Goal: Task Accomplishment & Management: Complete application form

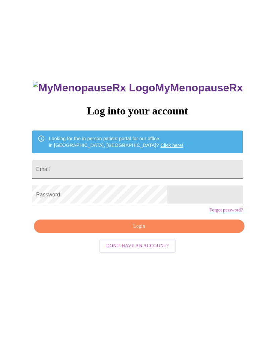
click at [100, 166] on input "Email" at bounding box center [137, 169] width 210 height 19
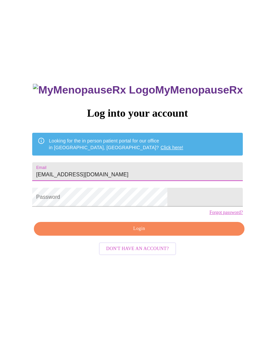
type input "[EMAIL_ADDRESS][DOMAIN_NAME]"
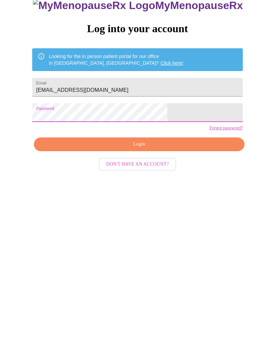
click at [143, 224] on span "Login" at bounding box center [139, 228] width 195 height 8
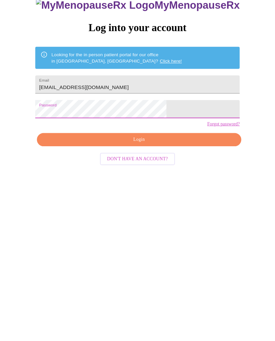
scroll to position [7, 0]
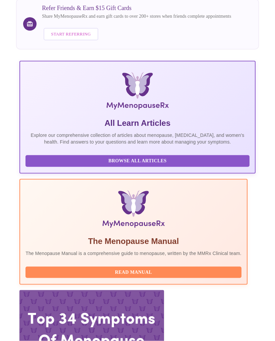
scroll to position [83, 0]
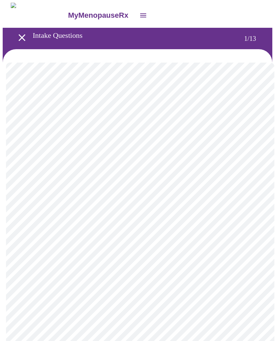
click at [254, 152] on body "MyMenopauseRx Intake Questions 1 / 13" at bounding box center [137, 310] width 269 height 614
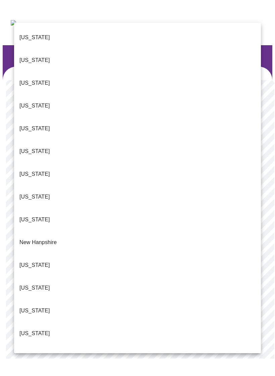
scroll to position [433, 0]
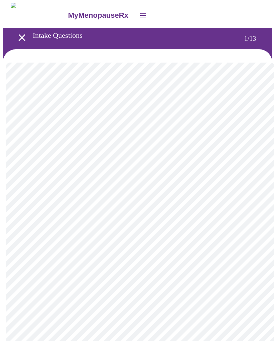
click at [256, 200] on body "MyMenopauseRx Intake Questions 1 / 13" at bounding box center [137, 308] width 269 height 611
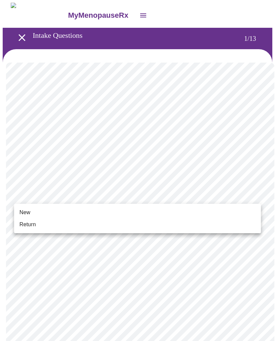
click at [30, 210] on span "New" at bounding box center [24, 213] width 11 height 8
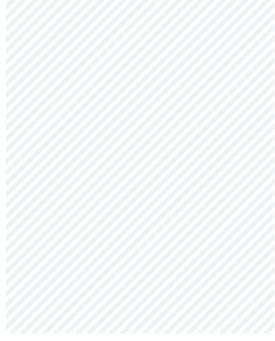
scroll to position [260, 0]
click at [254, 249] on body "MyMenopauseRx Intake Questions 1 / 13" at bounding box center [137, 43] width 269 height 602
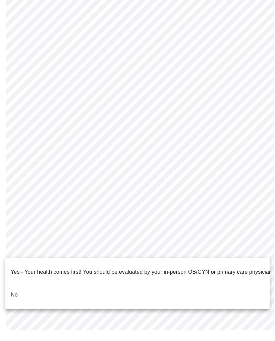
click at [16, 291] on p "No" at bounding box center [14, 295] width 7 height 8
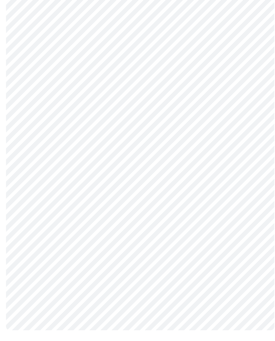
scroll to position [0, 0]
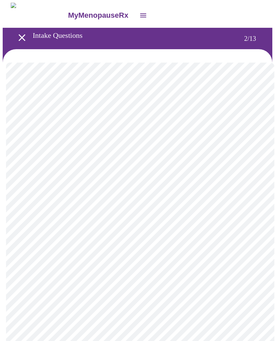
click at [255, 142] on body "MyMenopauseRx Intake Questions 2 / 13" at bounding box center [137, 203] width 269 height 401
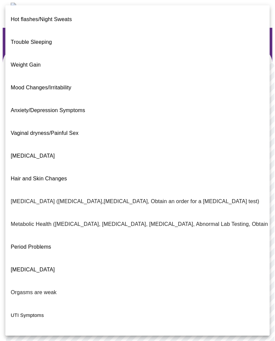
click at [44, 244] on span "Period Problems" at bounding box center [31, 247] width 41 height 6
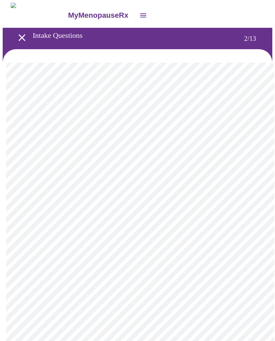
click at [249, 204] on body "MyMenopauseRx Intake Questions 2 / 13" at bounding box center [137, 202] width 269 height 398
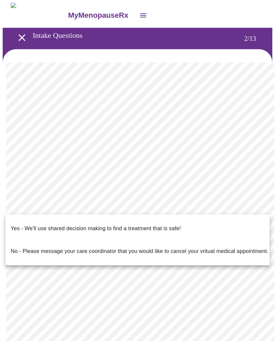
click at [163, 225] on p "Yes - We'll use shared decision making to find a treatment that is safe!" at bounding box center [96, 229] width 170 height 8
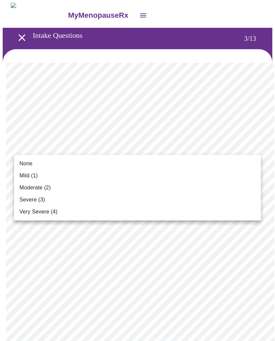
click at [27, 173] on span "Mild (1)" at bounding box center [28, 176] width 18 height 8
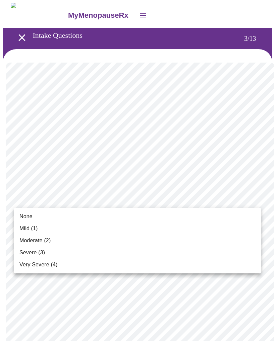
click at [27, 216] on span "None" at bounding box center [25, 217] width 13 height 8
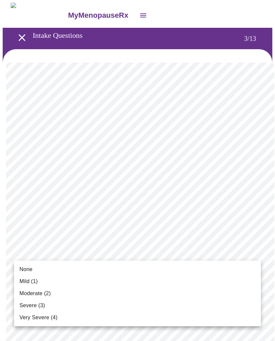
click at [26, 281] on span "Mild (1)" at bounding box center [28, 282] width 18 height 8
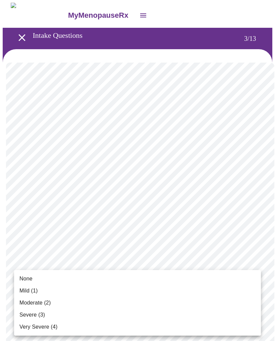
click at [40, 325] on span "Very Severe (4)" at bounding box center [38, 327] width 38 height 8
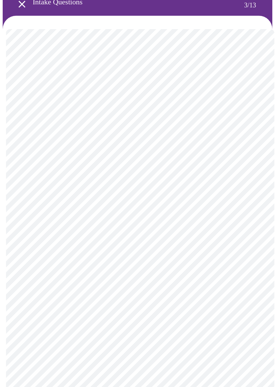
scroll to position [50, 0]
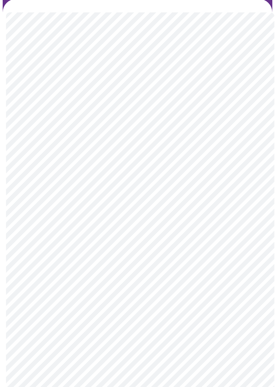
click at [255, 299] on body "MyMenopauseRx Intake Questions 3 / 13" at bounding box center [137, 377] width 269 height 851
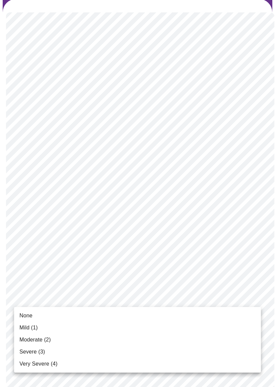
click at [49, 341] on span "Very Severe (4)" at bounding box center [38, 364] width 38 height 8
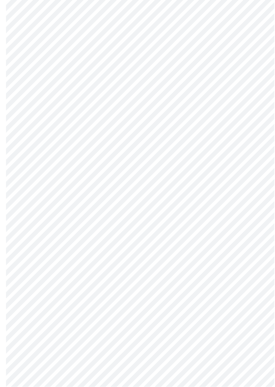
click at [254, 293] on body "MyMenopauseRx Intake Questions 3 / 13" at bounding box center [137, 322] width 269 height 842
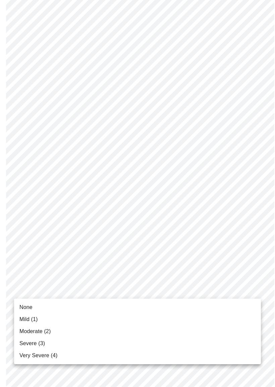
click at [45, 341] on span "Very Severe (4)" at bounding box center [38, 356] width 38 height 8
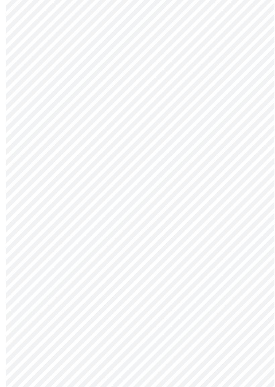
scroll to position [152, 0]
click at [255, 295] on body "MyMenopauseRx Intake Questions 3 / 13" at bounding box center [137, 266] width 269 height 833
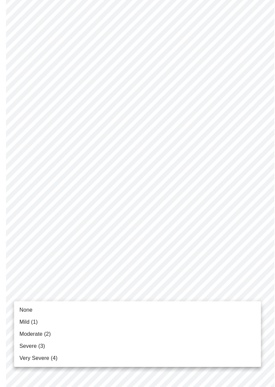
click at [47, 341] on span "Very Severe (4)" at bounding box center [38, 358] width 38 height 8
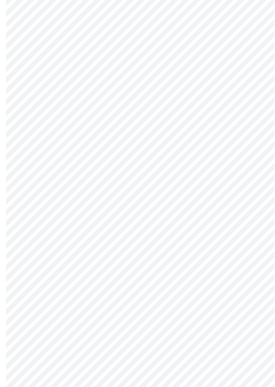
click at [254, 304] on body "MyMenopauseRx Intake Questions 3 / 13" at bounding box center [137, 219] width 269 height 824
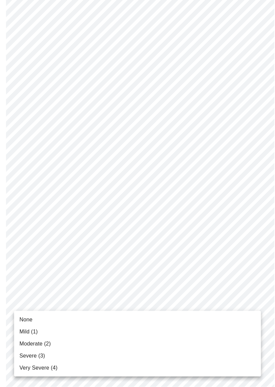
scroll to position [196, 0]
click at [34, 341] on span "Severe (3)" at bounding box center [31, 356] width 25 height 8
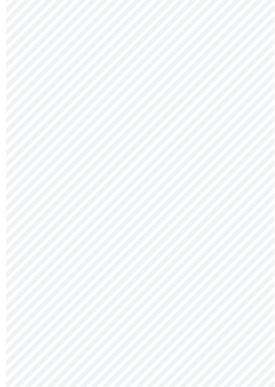
scroll to position [243, 0]
click at [255, 307] on body "MyMenopauseRx Intake Questions 3 / 13" at bounding box center [137, 166] width 269 height 815
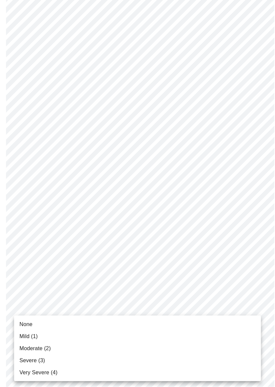
scroll to position [244, 0]
click at [29, 323] on span "None" at bounding box center [25, 324] width 13 height 8
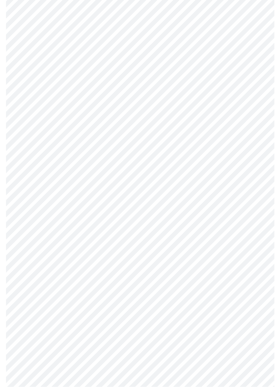
scroll to position [294, 0]
click at [255, 311] on body "MyMenopauseRx Intake Questions 3 / 13" at bounding box center [137, 112] width 269 height 806
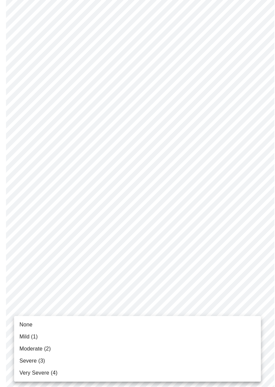
click at [32, 341] on span "Severe (3)" at bounding box center [31, 361] width 25 height 8
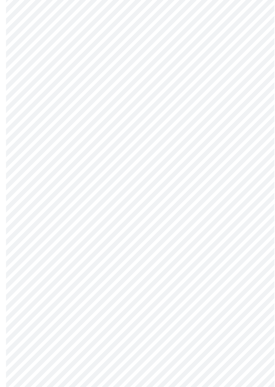
scroll to position [332, 0]
click at [256, 326] on body "MyMenopauseRx Intake Questions 3 / 13" at bounding box center [137, 69] width 269 height 797
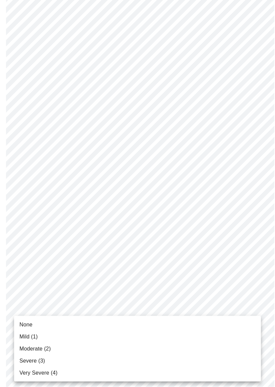
scroll to position [332, 0]
click at [35, 341] on span "Moderate (2)" at bounding box center [34, 349] width 31 height 8
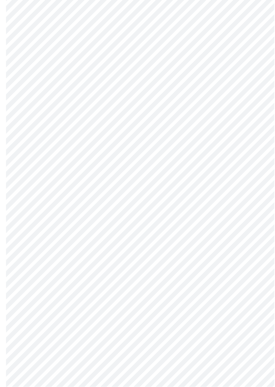
scroll to position [145, 0]
click at [254, 265] on body "MyMenopauseRx Intake Questions 4 / 13" at bounding box center [137, 186] width 269 height 659
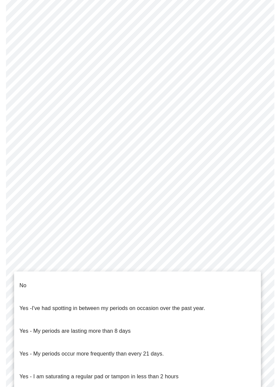
click at [123, 327] on p "Yes - My periods are lasting more than 8 days" at bounding box center [74, 331] width 111 height 8
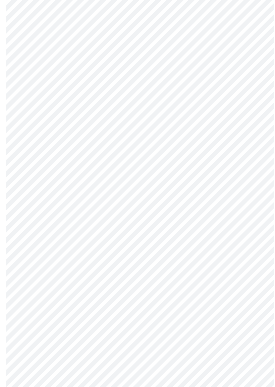
click at [255, 313] on body "MyMenopauseRx Intake Questions 4 / 13" at bounding box center [137, 185] width 269 height 656
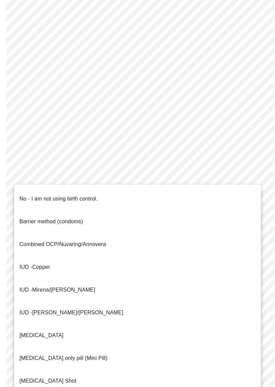
click at [96, 195] on p "No - I am not using birth control." at bounding box center [58, 199] width 78 height 8
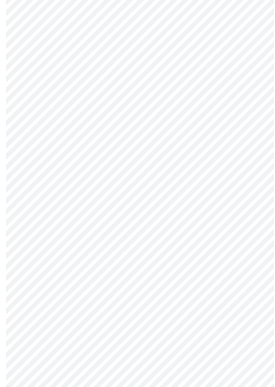
scroll to position [180, 0]
click at [254, 328] on body "MyMenopauseRx Intake Questions 4 / 13" at bounding box center [137, 149] width 269 height 652
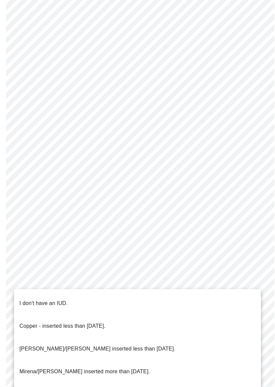
click at [62, 299] on p "I don't have an IUD." at bounding box center [43, 303] width 48 height 8
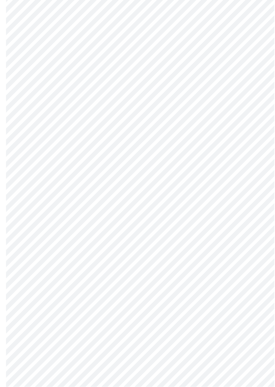
click at [256, 321] on body "MyMenopauseRx Intake Questions 4 / 13" at bounding box center [137, 94] width 269 height 648
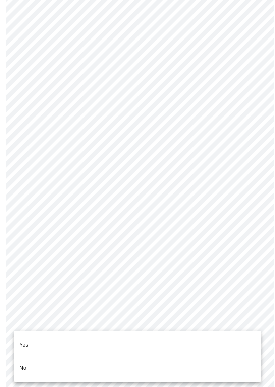
scroll to position [233, 0]
click at [26, 341] on p "No" at bounding box center [22, 368] width 7 height 8
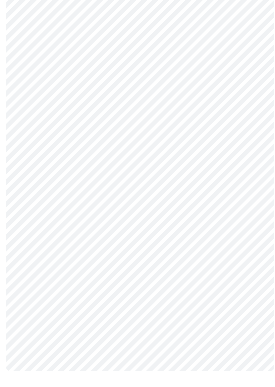
scroll to position [0, 0]
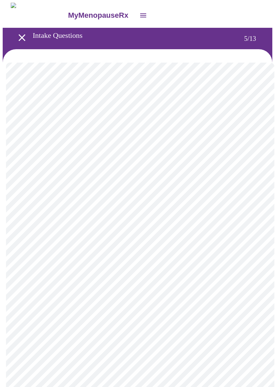
click at [256, 174] on body "MyMenopauseRx Intake Questions 5 / 13" at bounding box center [137, 273] width 269 height 541
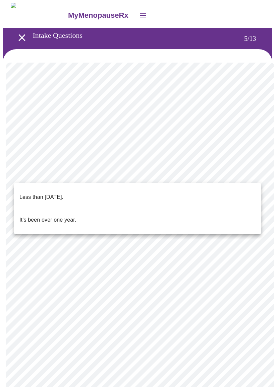
click at [63, 193] on p "Less than [DATE]." at bounding box center [41, 197] width 44 height 8
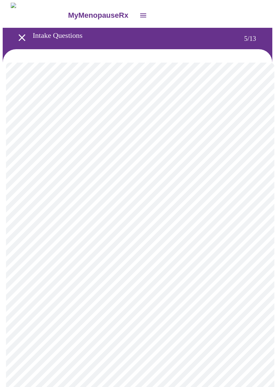
click at [257, 234] on body "MyMenopauseRx Intake Questions 5 / 13" at bounding box center [137, 272] width 269 height 538
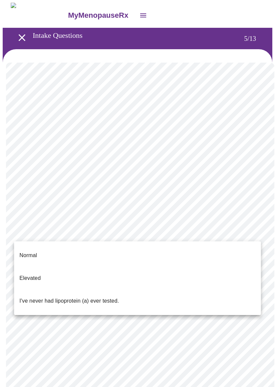
click at [33, 251] on p "Normal" at bounding box center [27, 255] width 17 height 8
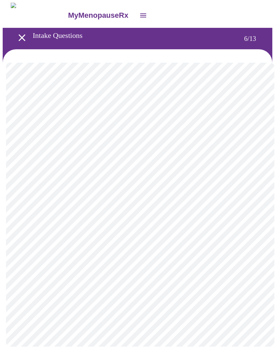
click at [253, 194] on body "MyMenopauseRx Intake Questions 6 / 13" at bounding box center [137, 181] width 269 height 357
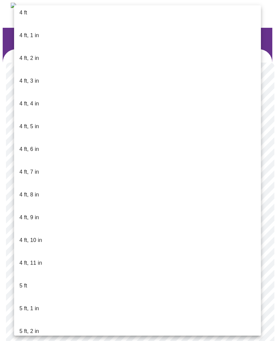
scroll to position [287, 0]
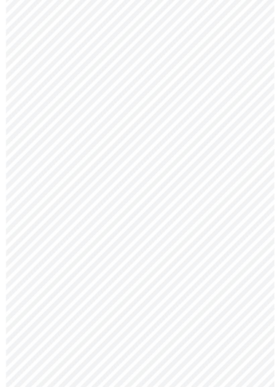
scroll to position [1527, 0]
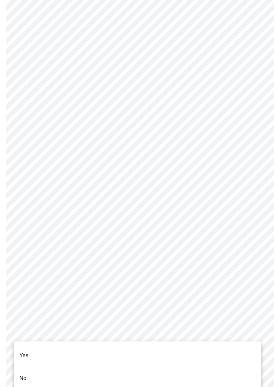
click at [26, 341] on p "No" at bounding box center [22, 378] width 7 height 8
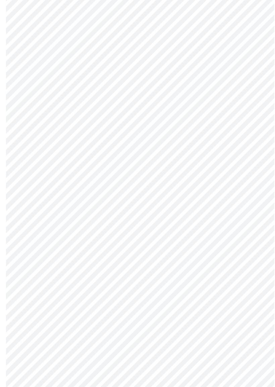
scroll to position [252, 0]
click at [253, 308] on body "MyMenopauseRx Intake Questions 8 / 13" at bounding box center [137, 76] width 269 height 653
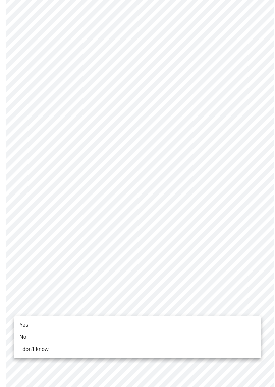
click at [29, 323] on li "Yes" at bounding box center [137, 325] width 246 height 12
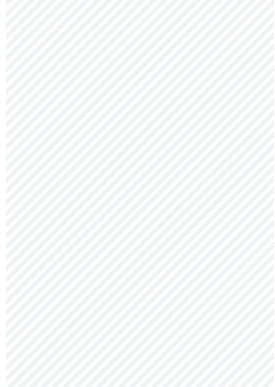
scroll to position [0, 0]
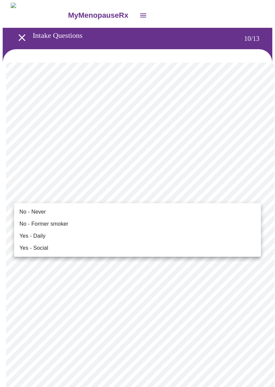
click at [40, 211] on span "No - Never" at bounding box center [32, 212] width 26 height 8
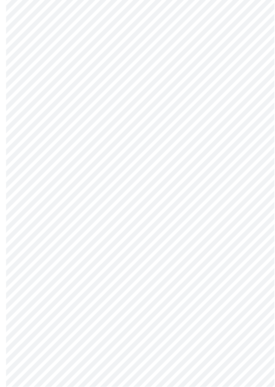
scroll to position [311, 0]
click at [255, 278] on body "MyMenopauseRx Intake Questions 10 / 13" at bounding box center [137, 42] width 269 height 875
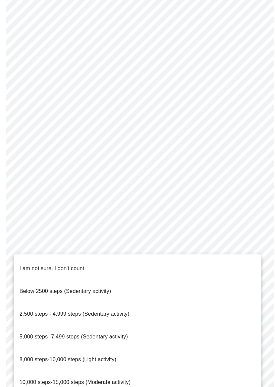
click at [111, 311] on span "2,500 steps - 4,999 steps (Sedentary activity)" at bounding box center [74, 314] width 110 height 6
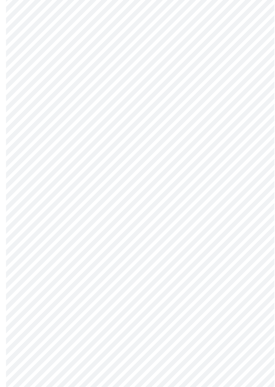
click at [254, 328] on body "MyMenopauseRx Intake Questions 10 / 13" at bounding box center [137, 40] width 269 height 872
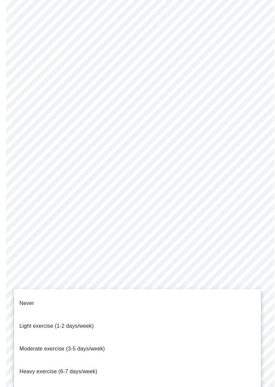
click at [88, 323] on span "Light exercise (1-2 days/week)" at bounding box center [56, 326] width 74 height 6
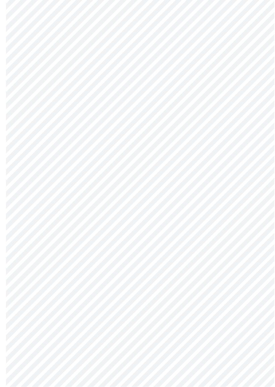
scroll to position [451, 0]
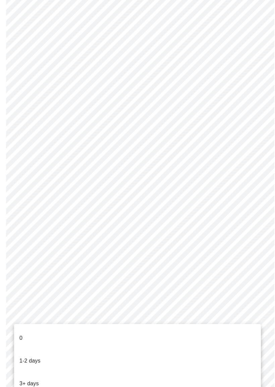
click at [19, 334] on p "0" at bounding box center [20, 338] width 3 height 8
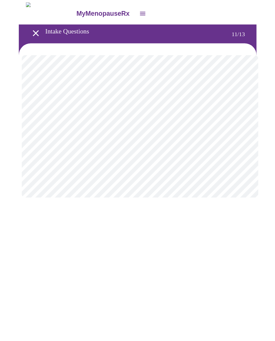
scroll to position [0, 0]
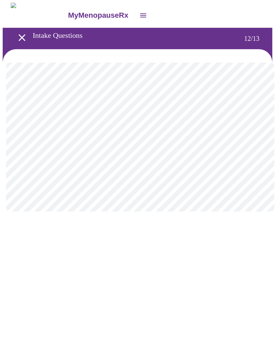
click at [253, 140] on body "MyMenopauseRx Intake Questions 12 / 13" at bounding box center [137, 114] width 269 height 222
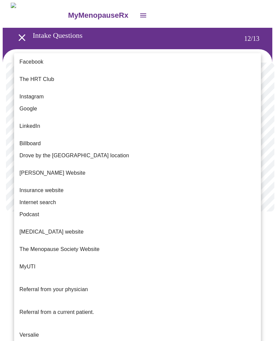
click at [29, 105] on span "Google" at bounding box center [28, 109] width 18 height 8
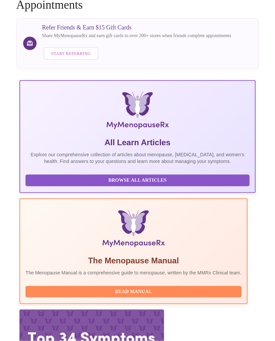
scroll to position [83, 0]
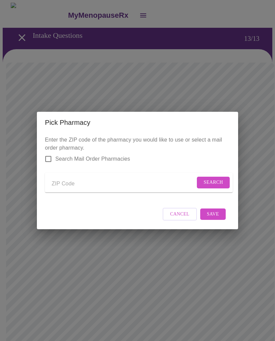
click at [61, 180] on input "Send a message to your care team" at bounding box center [123, 183] width 143 height 11
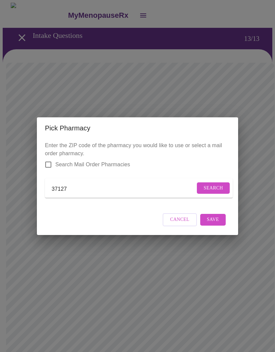
type input "37127"
click at [213, 186] on span "Search" at bounding box center [212, 188] width 19 height 8
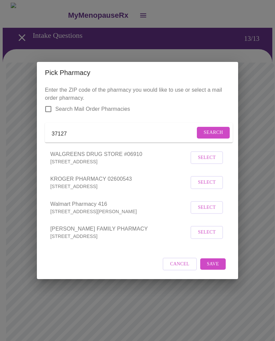
click at [210, 235] on span "Select" at bounding box center [207, 232] width 18 height 8
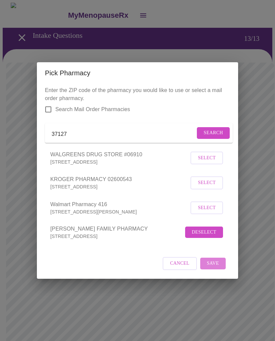
click at [217, 265] on span "Save" at bounding box center [213, 263] width 12 height 8
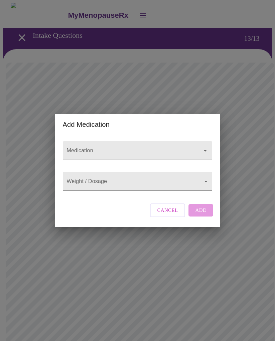
click at [205, 147] on icon "Open" at bounding box center [205, 151] width 8 height 8
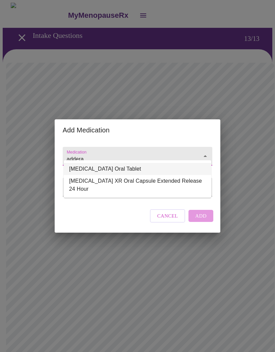
click at [110, 165] on li "[MEDICAL_DATA] Oral Tablet" at bounding box center [137, 169] width 147 height 12
type input "[MEDICAL_DATA] Oral Tablet"
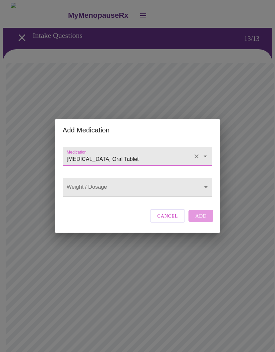
click at [204, 186] on body "MyMenopauseRx Intake Questions 13 / 13 Add Medication Medication [MEDICAL_DATA]…" at bounding box center [137, 258] width 269 height 510
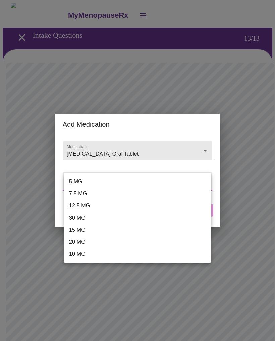
click at [81, 241] on li "20 MG" at bounding box center [137, 242] width 147 height 12
type input "20 MG"
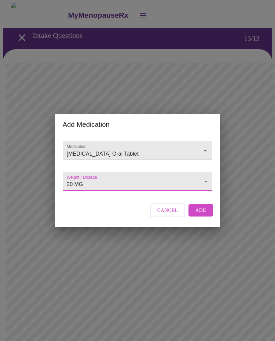
click at [203, 215] on span "Add" at bounding box center [200, 210] width 11 height 9
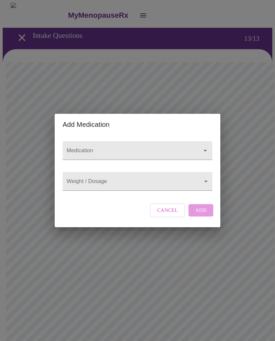
click at [83, 148] on input "Medication" at bounding box center [127, 154] width 125 height 12
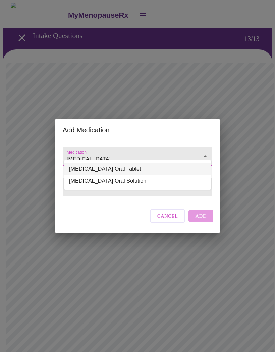
click at [110, 169] on li "[MEDICAL_DATA] Oral Tablet" at bounding box center [137, 169] width 147 height 12
type input "[MEDICAL_DATA] Oral Tablet"
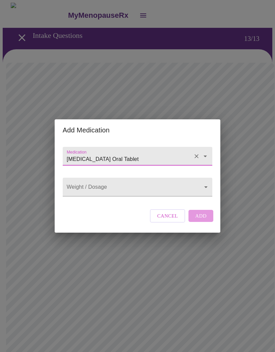
click at [206, 189] on body "MyMenopauseRx Intake Questions 13 / 13 Add Medication Medication [MEDICAL_DATA]…" at bounding box center [137, 265] width 269 height 525
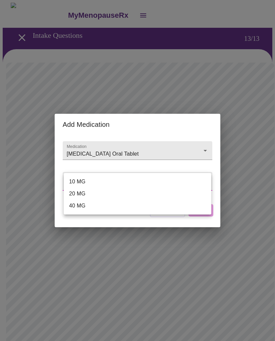
click at [83, 207] on li "40 MG" at bounding box center [137, 206] width 147 height 12
type input "40 MG"
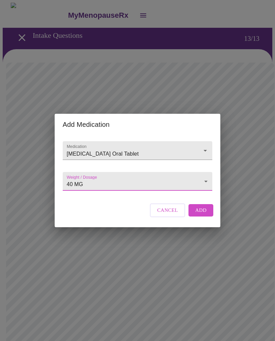
click at [202, 215] on span "Add" at bounding box center [200, 210] width 11 height 9
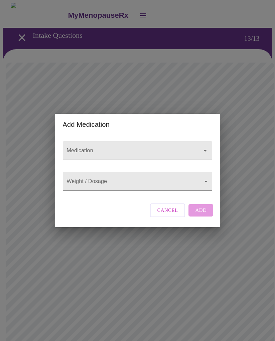
click at [127, 148] on input "Medication" at bounding box center [127, 154] width 125 height 12
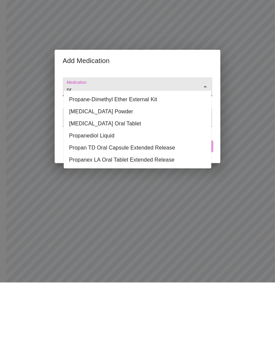
type input "p"
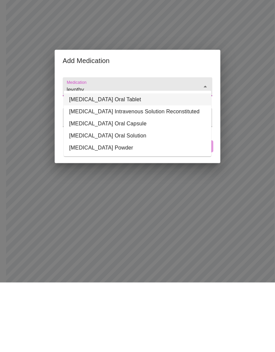
click at [131, 163] on li "[MEDICAL_DATA] Oral Tablet" at bounding box center [137, 169] width 147 height 12
type input "[MEDICAL_DATA] Oral Tablet"
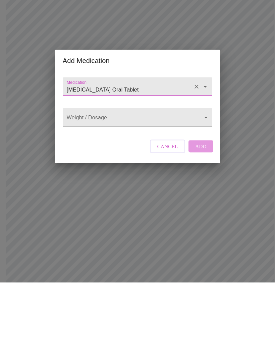
click at [204, 119] on body "MyMenopauseRx Intake Questions 13 / 13 Add Medication Medication [MEDICAL_DATA]…" at bounding box center [137, 277] width 269 height 549
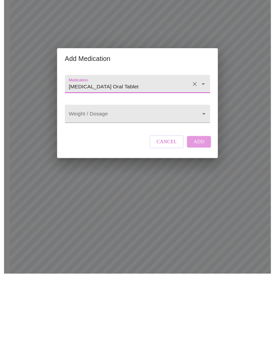
scroll to position [70, 0]
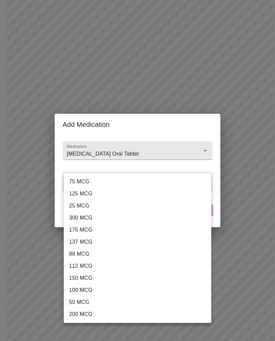
click at [85, 299] on li "50 MCG" at bounding box center [137, 302] width 147 height 12
type input "50 MCG"
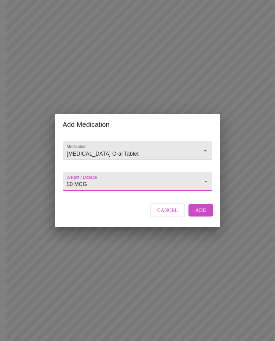
click at [205, 215] on span "Add" at bounding box center [200, 210] width 11 height 9
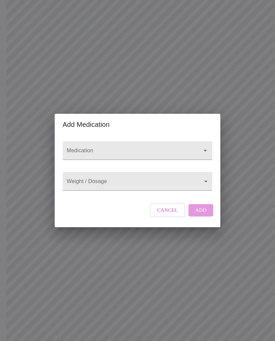
click at [97, 148] on input "Medication" at bounding box center [127, 154] width 125 height 12
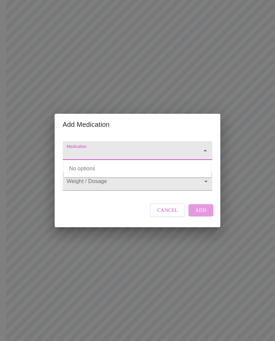
scroll to position [69, 0]
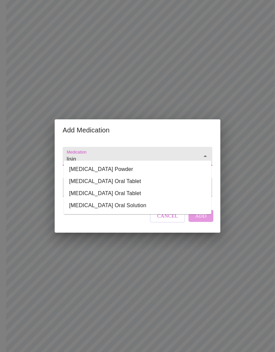
click at [116, 179] on li "[MEDICAL_DATA] Oral Tablet" at bounding box center [137, 181] width 147 height 12
type input "[MEDICAL_DATA] Oral Tablet"
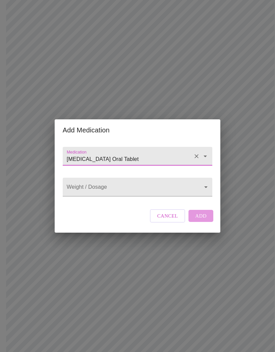
click at [205, 187] on body "MyMenopauseRx Intake Questions 13 / 13 Add Medication Medication [MEDICAL_DATA]…" at bounding box center [137, 220] width 269 height 574
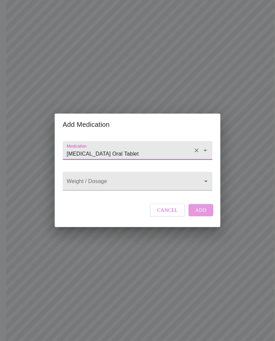
scroll to position [70, 0]
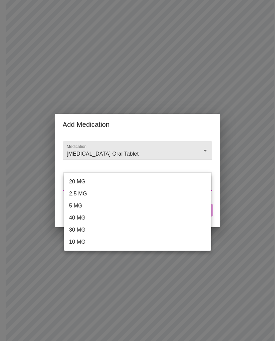
click at [81, 242] on li "10 MG" at bounding box center [137, 242] width 147 height 12
type input "10 MG"
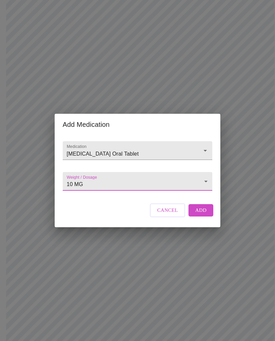
click at [204, 215] on span "Add" at bounding box center [200, 210] width 11 height 9
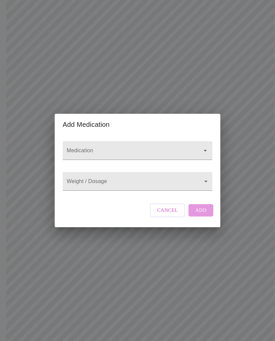
click at [78, 148] on input "Medication" at bounding box center [127, 154] width 125 height 12
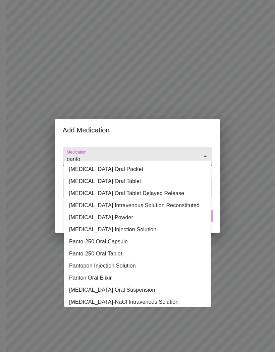
click at [165, 193] on li "[MEDICAL_DATA] Oral Tablet Delayed Release" at bounding box center [137, 193] width 147 height 12
type input "[MEDICAL_DATA] Oral Tablet Delayed Release"
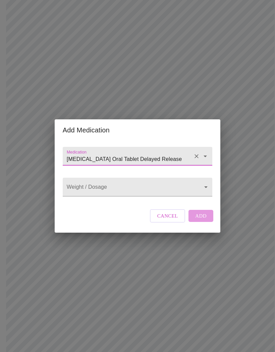
click at [208, 188] on body "MyMenopauseRx Intake Questions 13 / 13 Add Medication Medication [MEDICAL_DATA]…" at bounding box center [137, 232] width 269 height 599
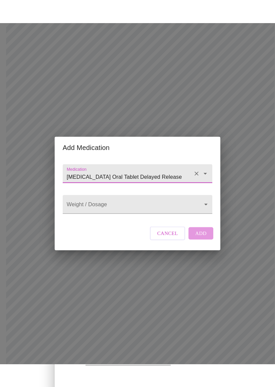
scroll to position [70, 0]
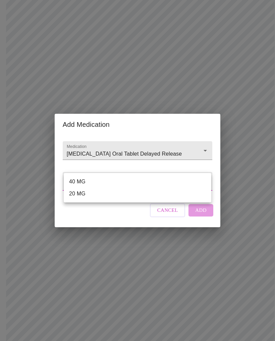
click at [81, 181] on li "40 MG" at bounding box center [137, 182] width 147 height 12
type input "40 MG"
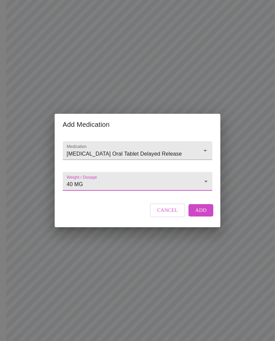
click at [201, 215] on span "Add" at bounding box center [200, 210] width 11 height 9
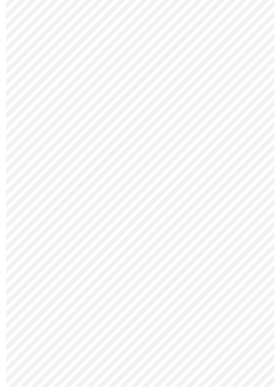
scroll to position [82, 0]
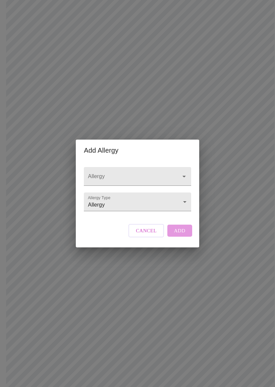
click at [180, 172] on icon "Open" at bounding box center [184, 176] width 8 height 8
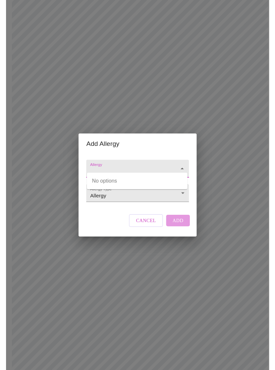
scroll to position [82, 0]
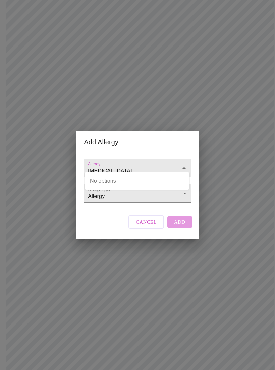
type input "[MEDICAL_DATA]"
click at [177, 229] on div "Cancel Add" at bounding box center [160, 222] width 67 height 20
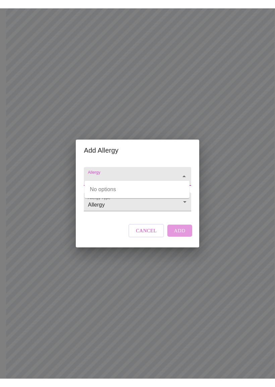
scroll to position [82, 0]
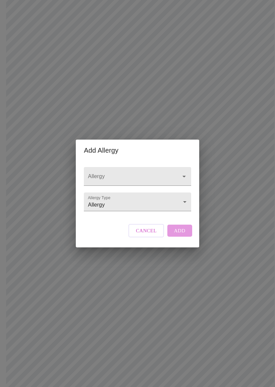
click at [179, 237] on div "Cancel Add" at bounding box center [160, 231] width 67 height 20
click at [184, 172] on icon "Open" at bounding box center [184, 176] width 8 height 8
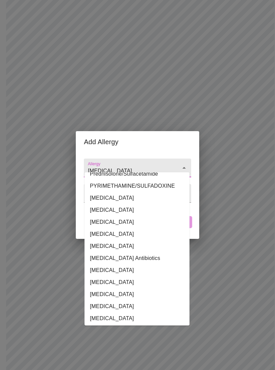
scroll to position [357, 0]
click at [125, 252] on li "[MEDICAL_DATA] Antibiotics" at bounding box center [136, 258] width 105 height 12
type input "[MEDICAL_DATA] Antibiotics"
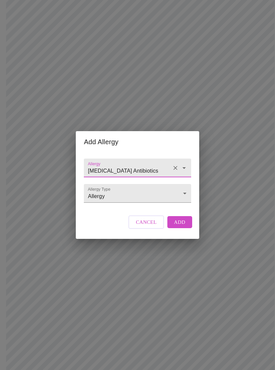
click at [183, 196] on body "MyMenopauseRx Intake Questions 13 / 13 Add Allergy Allergy [MEDICAL_DATA] Antib…" at bounding box center [137, 233] width 269 height 624
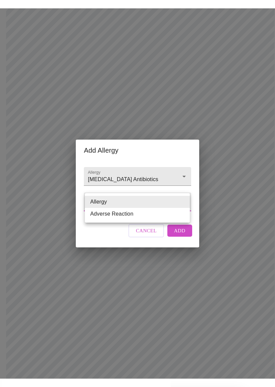
scroll to position [82, 0]
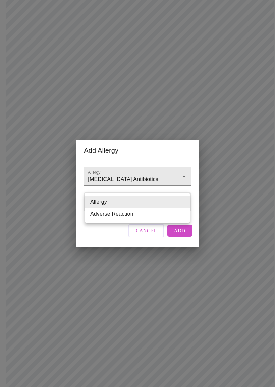
click at [126, 213] on li "Adverse Reaction" at bounding box center [137, 214] width 105 height 12
type input "Adverse Reaction"
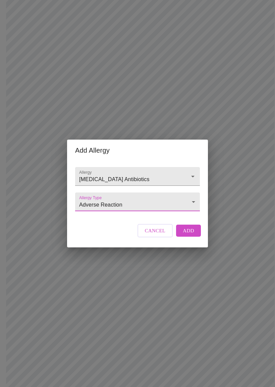
click at [193, 236] on button "Add" at bounding box center [188, 231] width 25 height 12
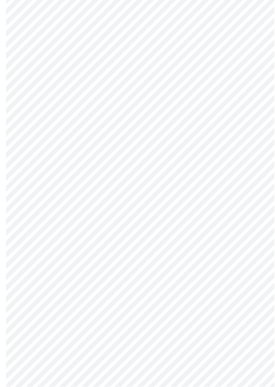
scroll to position [198, 0]
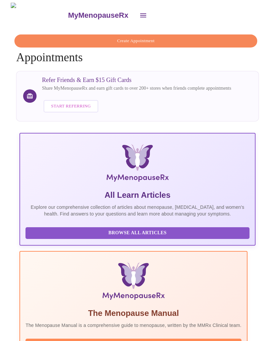
click at [140, 13] on icon "open drawer" at bounding box center [143, 15] width 6 height 4
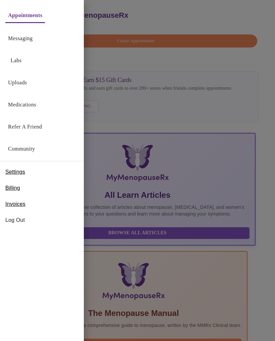
click at [17, 62] on link "Labs" at bounding box center [16, 60] width 11 height 9
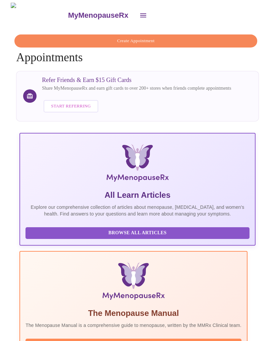
click at [139, 11] on icon "open drawer" at bounding box center [143, 15] width 8 height 8
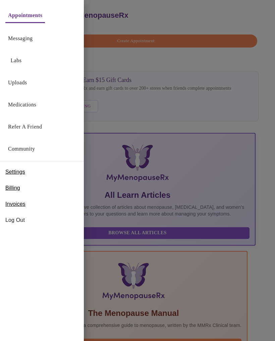
click at [25, 83] on link "Uploads" at bounding box center [17, 82] width 19 height 9
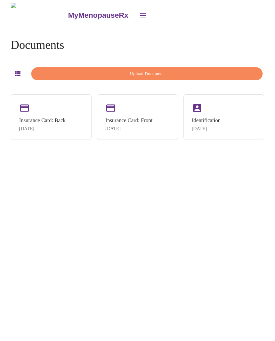
click at [144, 72] on span "Upload Document" at bounding box center [147, 74] width 216 height 8
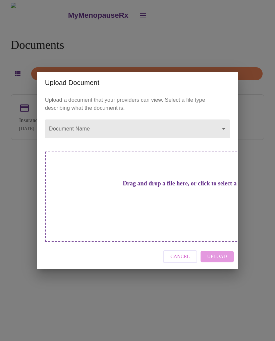
click at [225, 141] on body "MyMenopauseRx Documents Upload Document Insurance Card: Back [DATE] Insurance C…" at bounding box center [137, 173] width 269 height 341
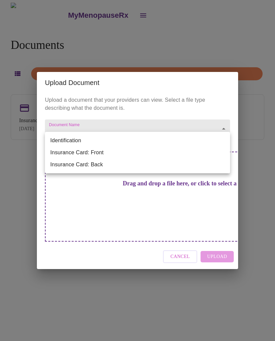
click at [223, 114] on div at bounding box center [137, 170] width 275 height 341
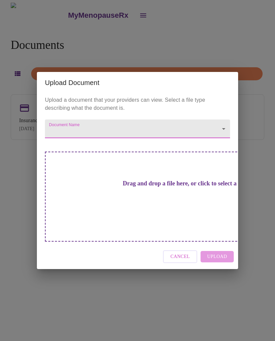
click at [259, 118] on div "Upload Document Upload a document that your providers can view. Select a file t…" at bounding box center [137, 170] width 275 height 341
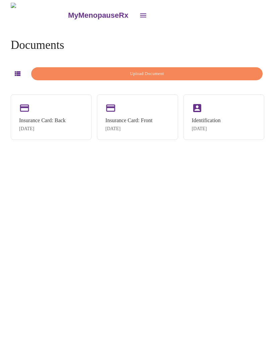
click at [135, 13] on button "open drawer" at bounding box center [143, 15] width 16 height 16
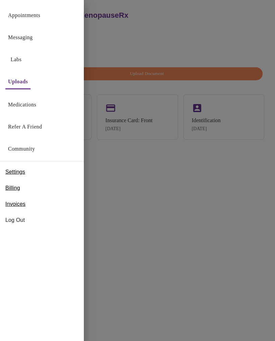
click at [29, 35] on link "Messaging" at bounding box center [20, 37] width 24 height 9
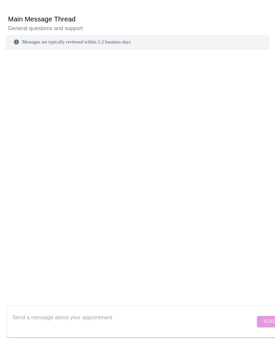
scroll to position [58, 0]
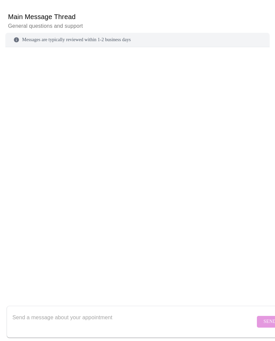
click at [30, 314] on textarea "Send a message about your appointment" at bounding box center [133, 321] width 242 height 21
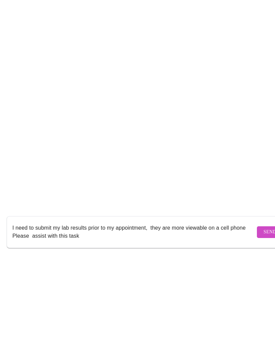
type textarea "I need to submit my lab results prior to my appointment, they are more viewable…"
click at [263, 328] on span "Send" at bounding box center [269, 332] width 13 height 8
